Goal: Find specific page/section

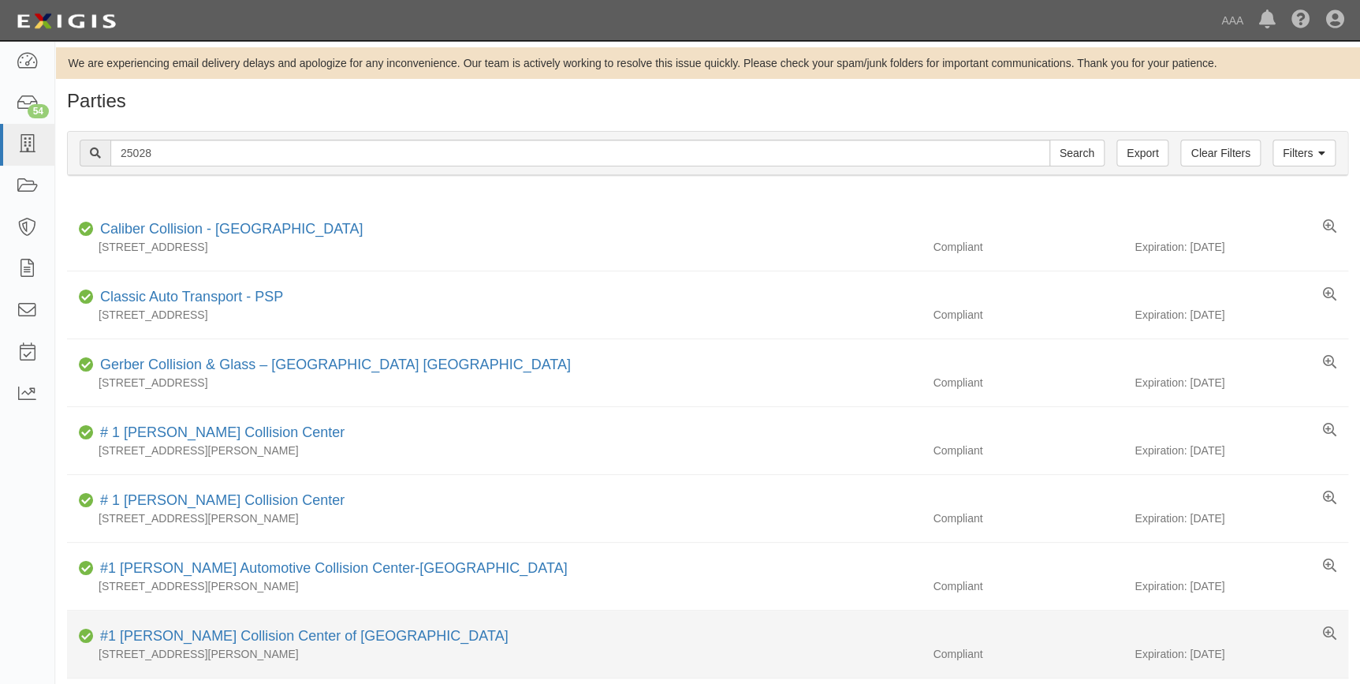
type input "25028"
click at [1049, 140] on input "Search" at bounding box center [1076, 153] width 55 height 27
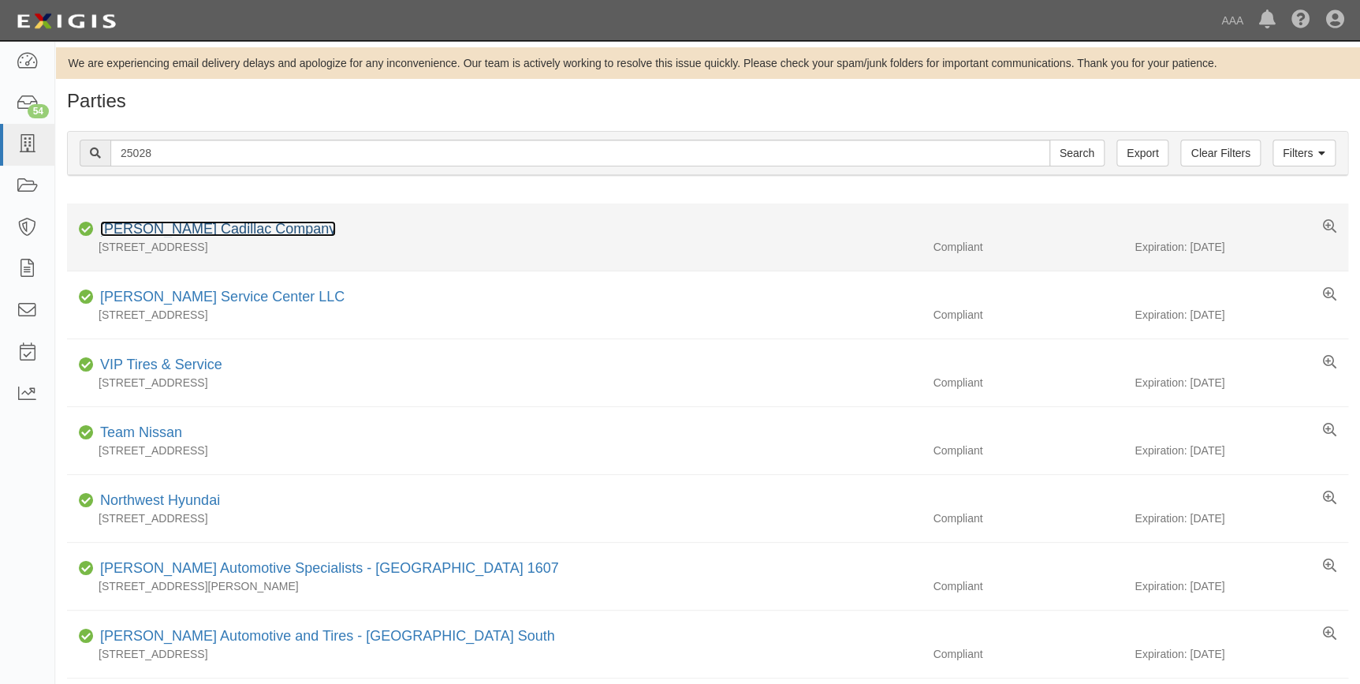
click at [192, 229] on link "[PERSON_NAME] Cadillac Company" at bounding box center [218, 229] width 236 height 16
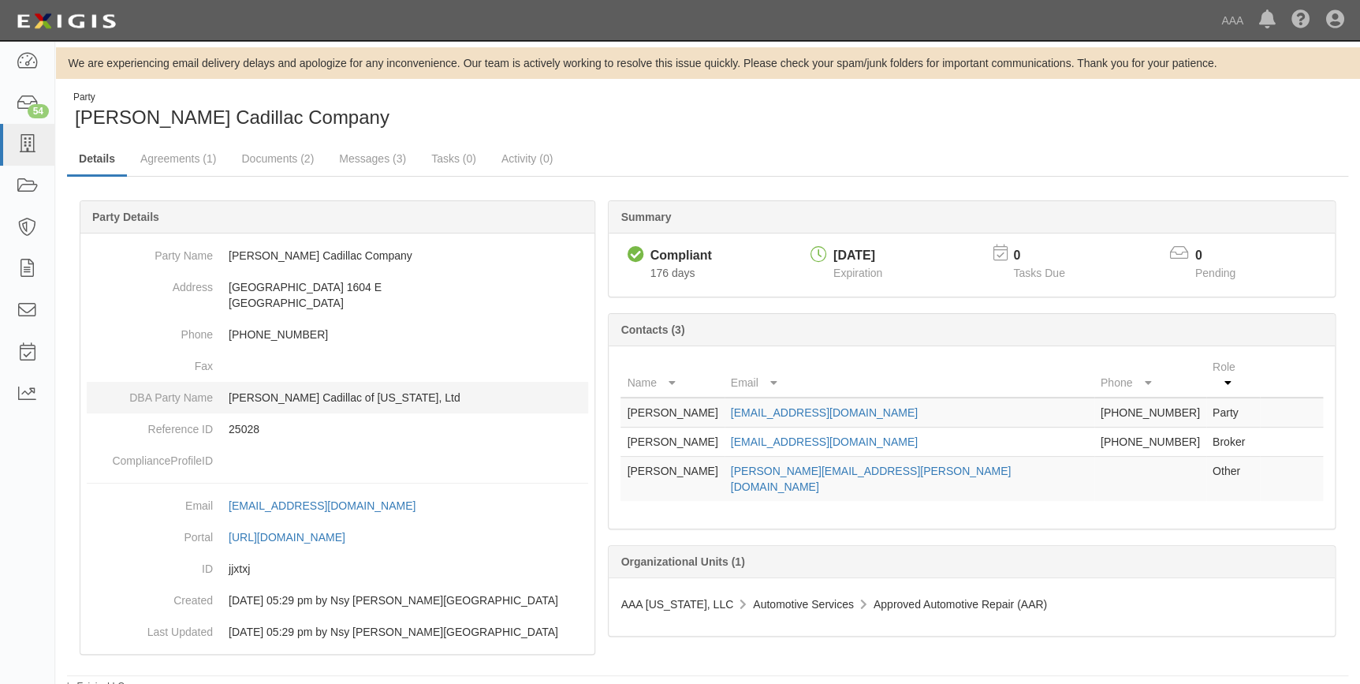
scroll to position [8, 0]
